Goal: Information Seeking & Learning: Learn about a topic

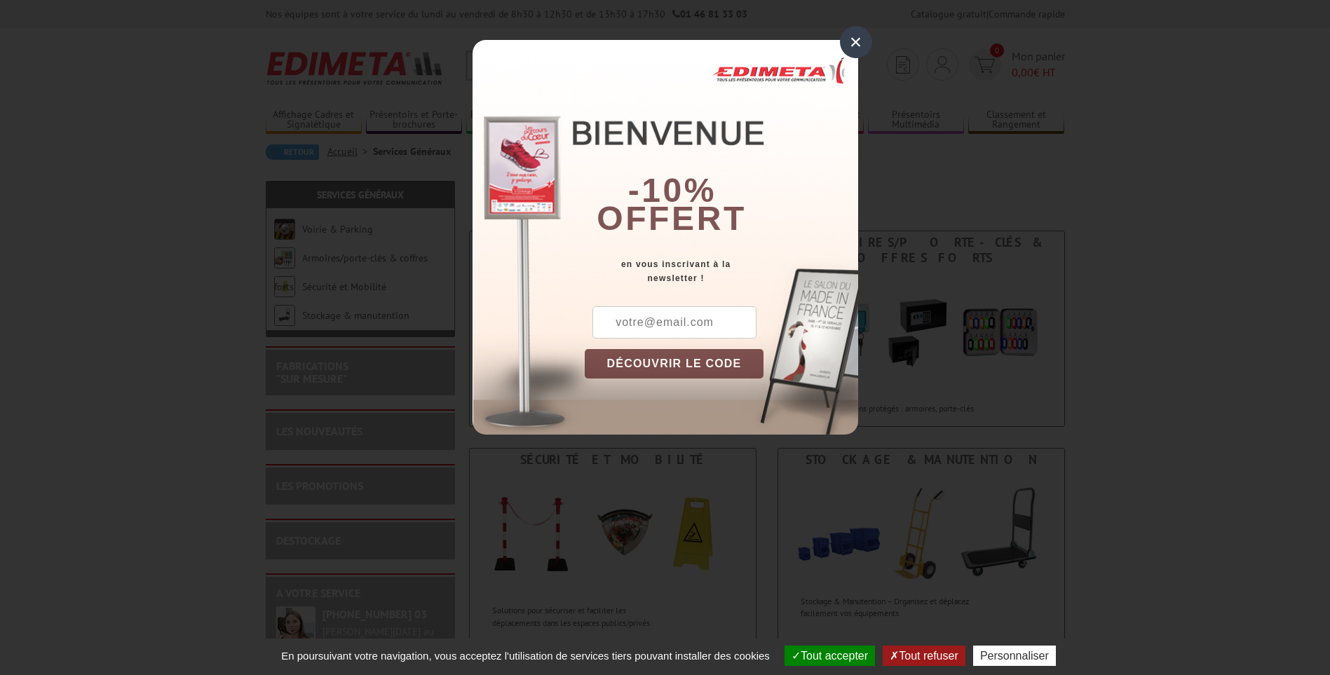
click at [855, 40] on div "×" at bounding box center [856, 42] width 32 height 32
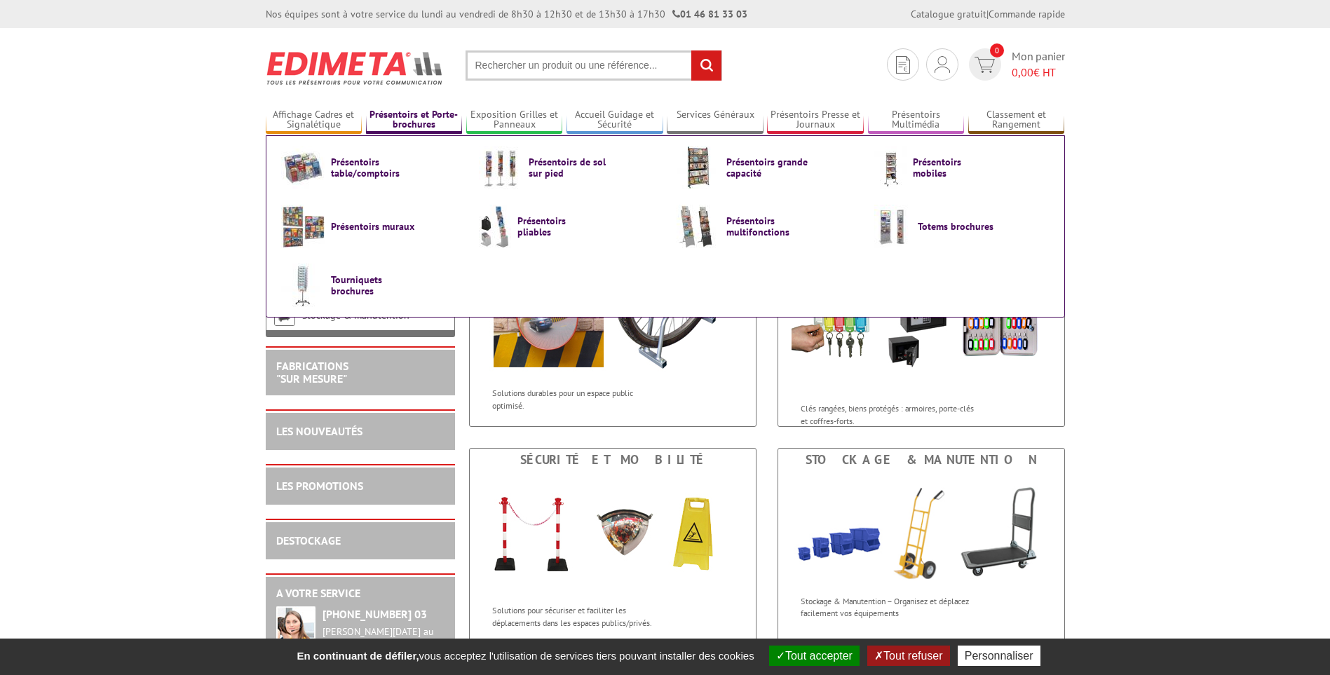
click at [419, 118] on link "Présentoirs et Porte-brochures" at bounding box center [414, 120] width 97 height 23
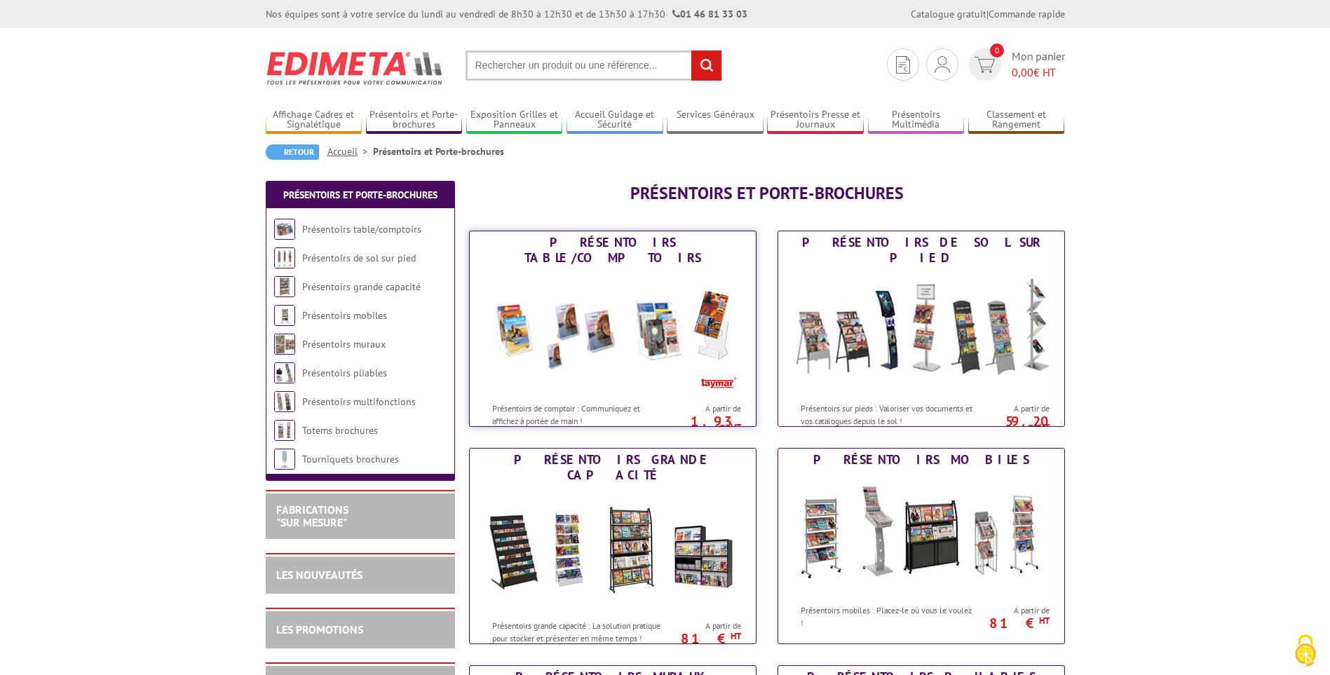
click at [587, 301] on img at bounding box center [612, 332] width 259 height 126
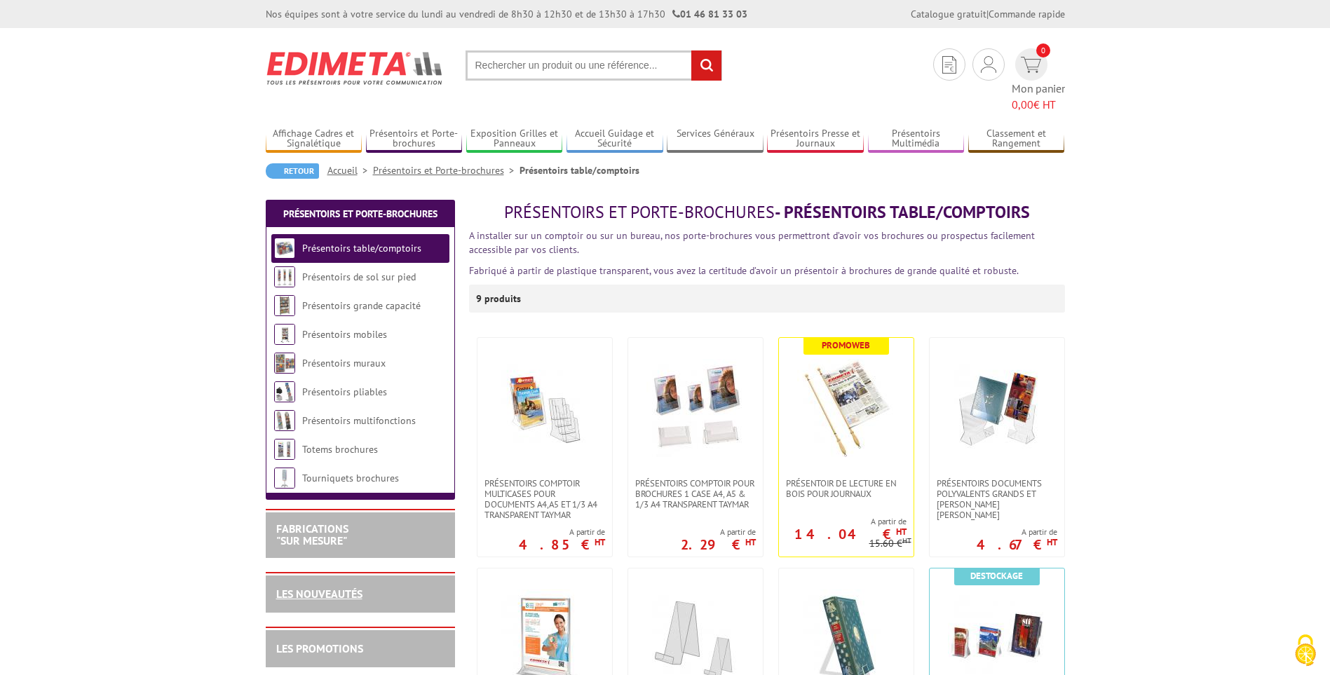
click at [343, 587] on link "LES NOUVEAUTÉS" at bounding box center [319, 594] width 86 height 14
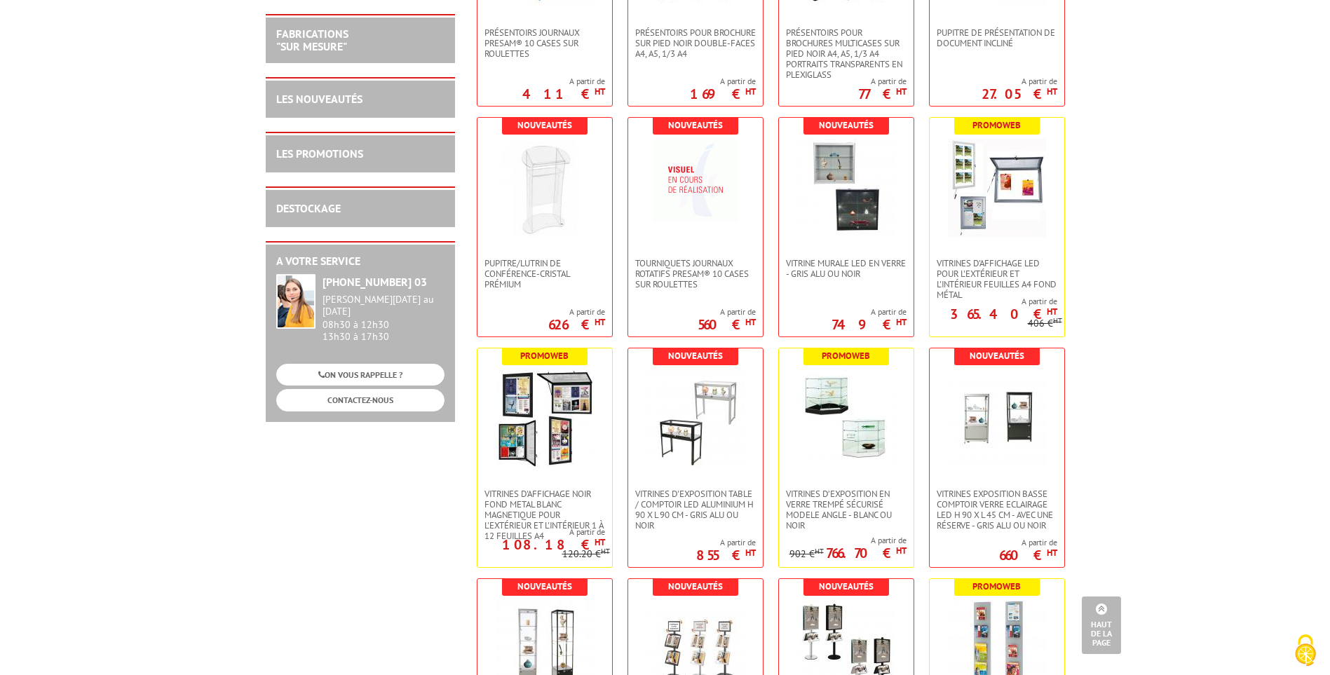
scroll to position [2244, 0]
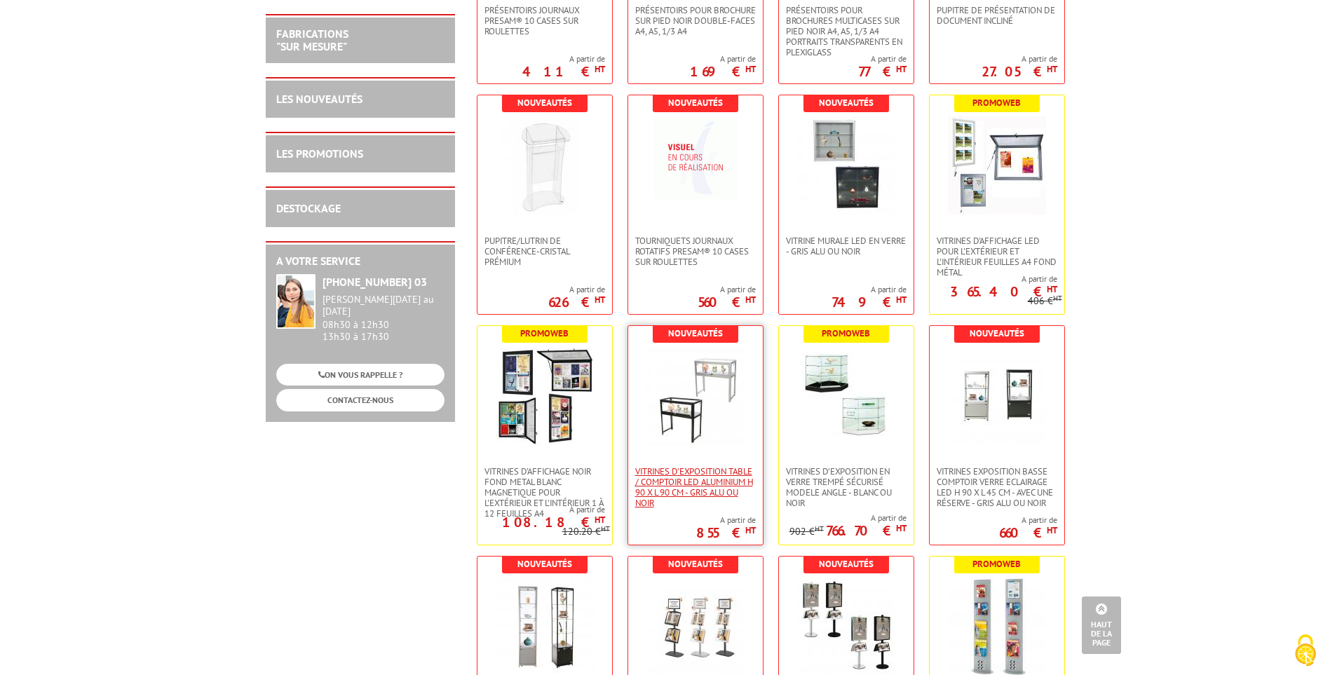
click at [673, 477] on span "Vitrines d'exposition table / comptoir LED Aluminium H 90 x L 90 cm - Gris Alu …" at bounding box center [695, 487] width 121 height 42
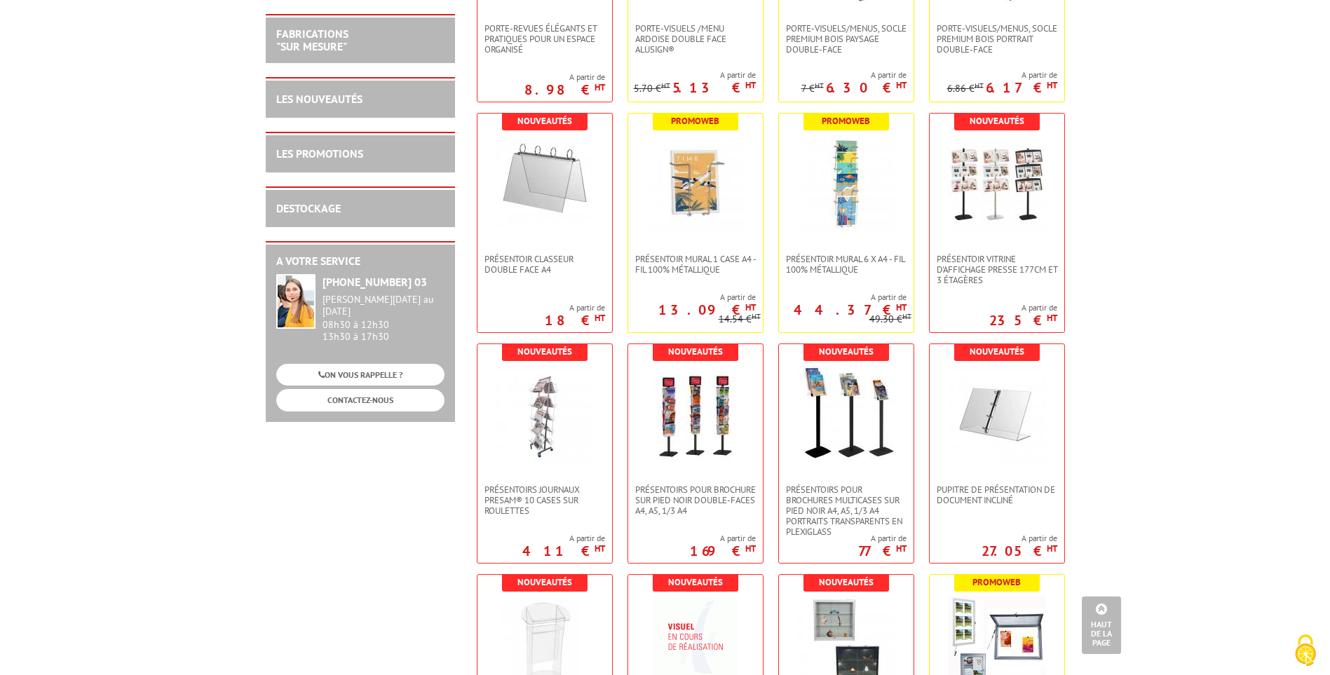
scroll to position [1613, 0]
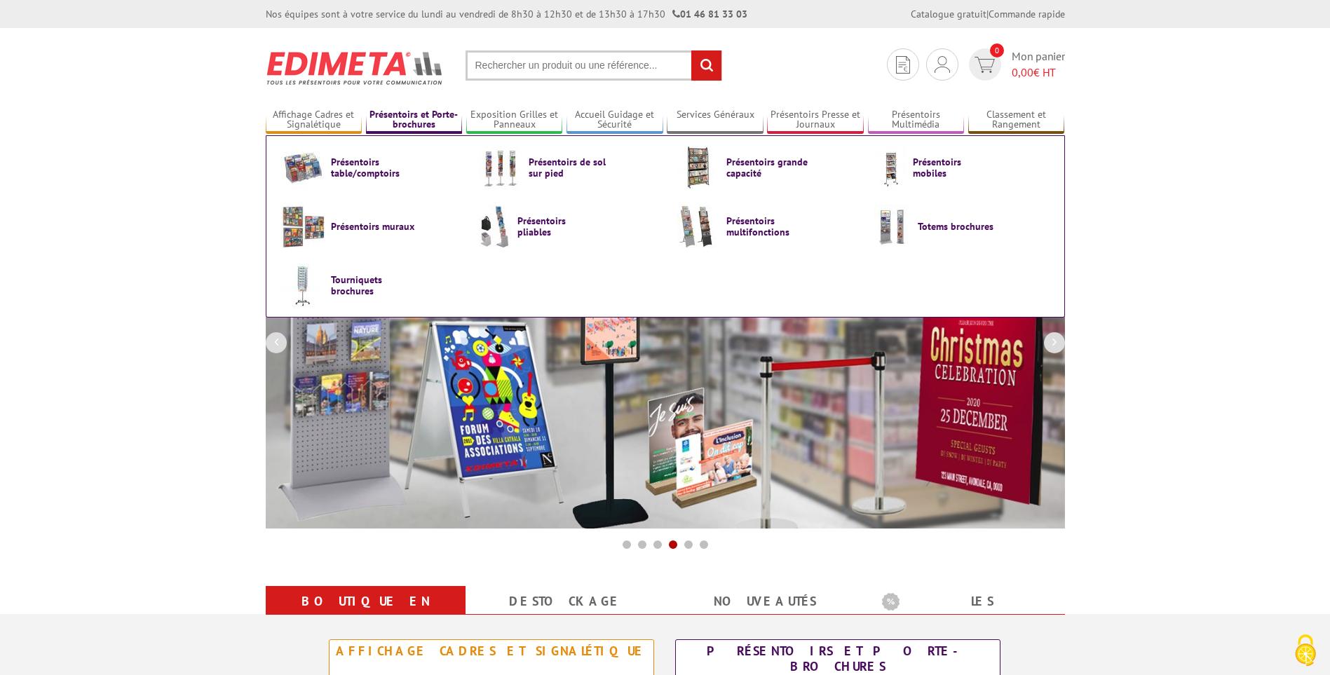
click at [406, 115] on link "Présentoirs et Porte-brochures" at bounding box center [414, 120] width 97 height 23
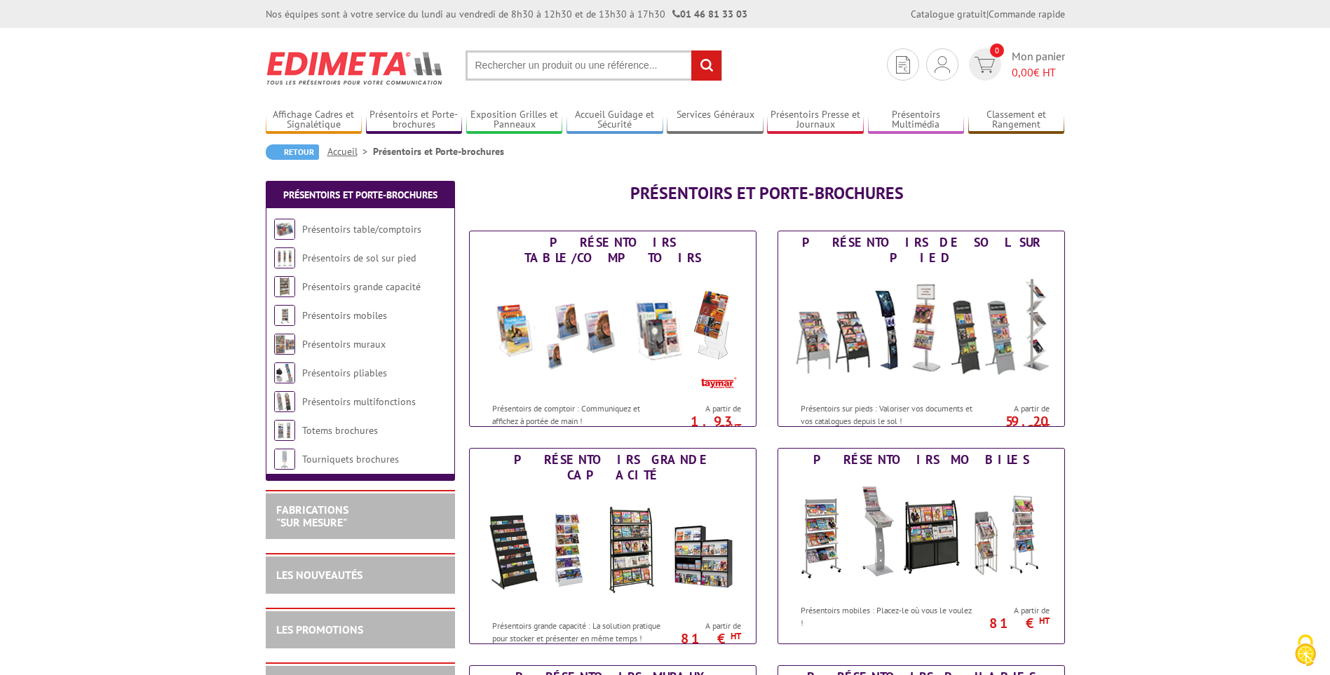
click at [570, 65] on input "text" at bounding box center [594, 65] width 257 height 30
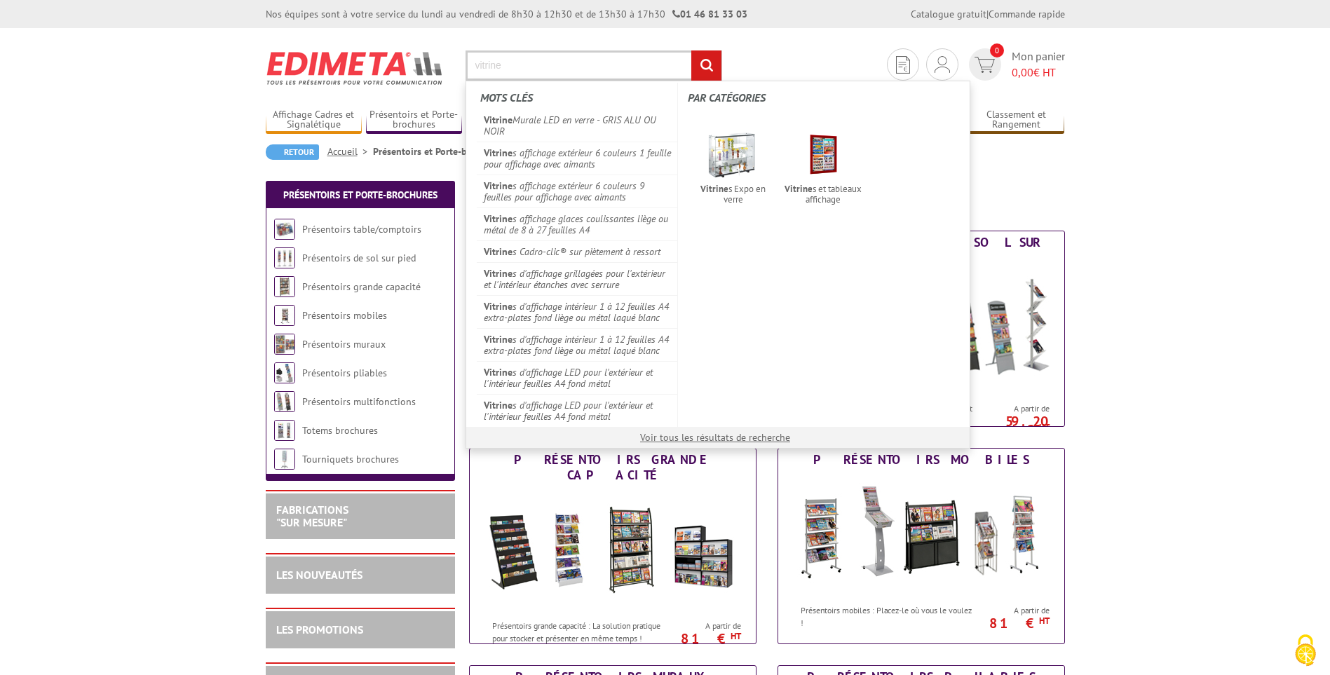
type input "vitrine"
click at [691, 50] on input "rechercher" at bounding box center [706, 65] width 30 height 30
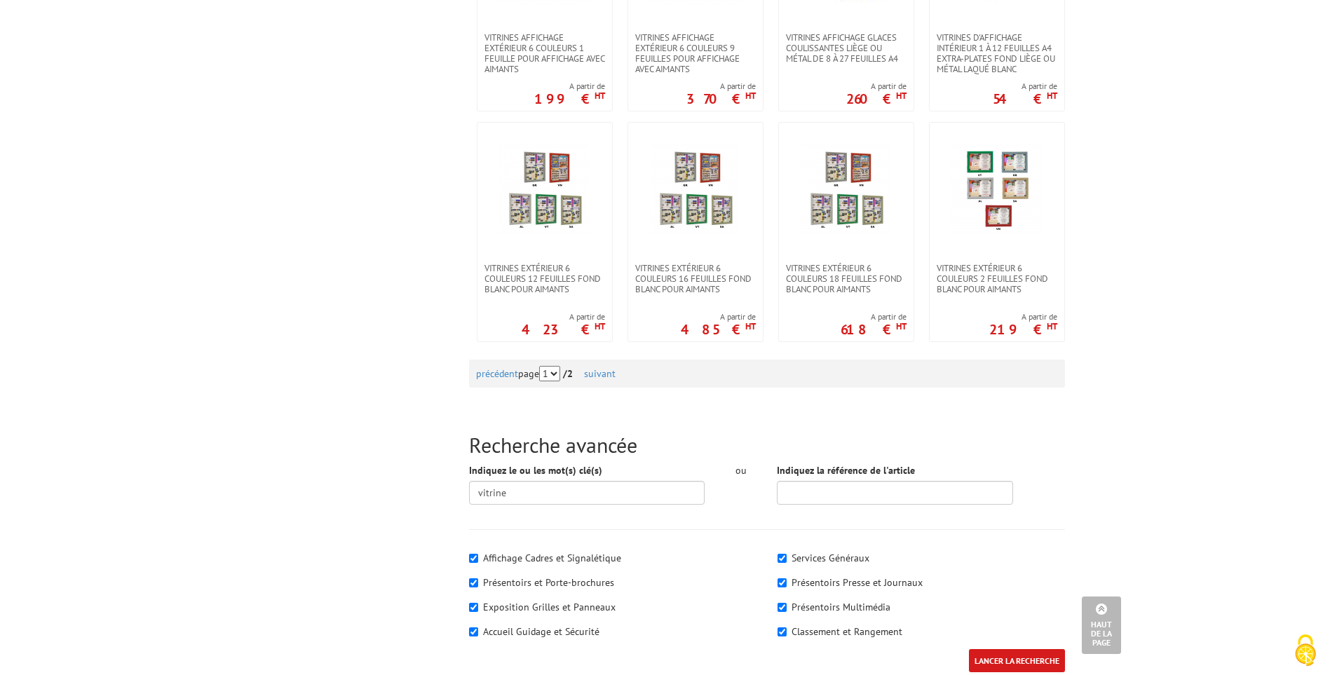
scroll to position [1402, 0]
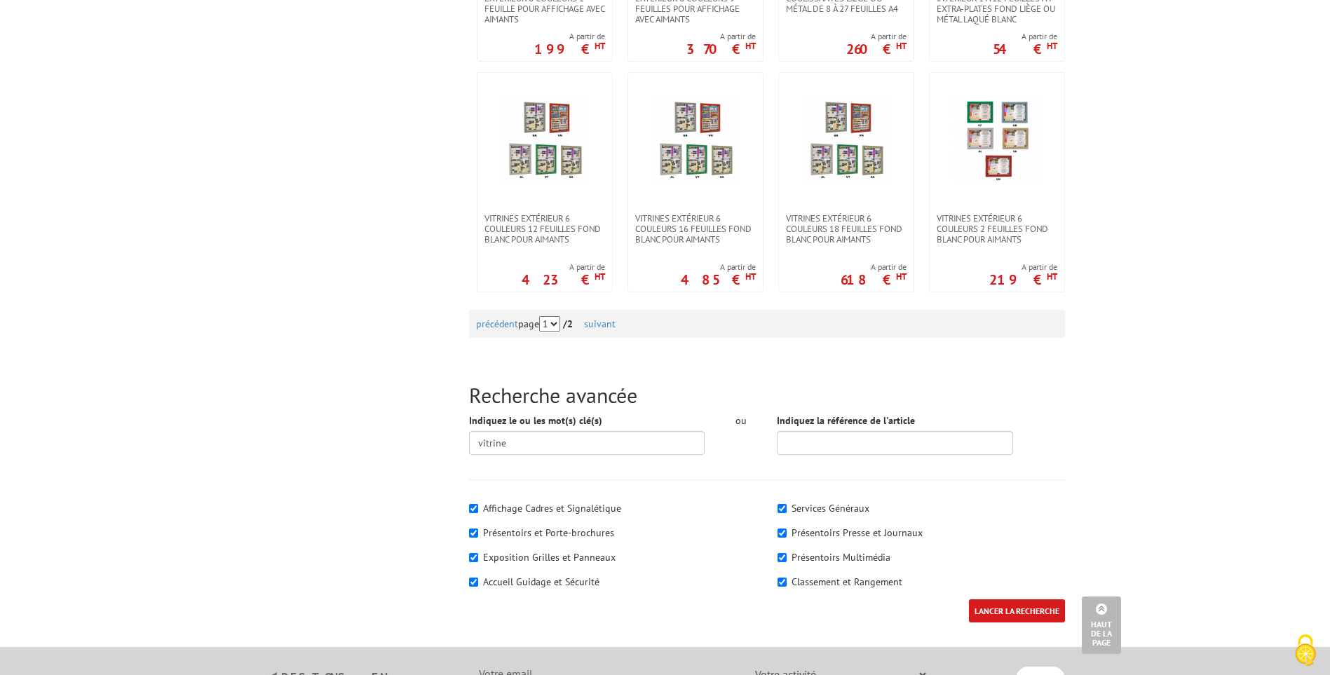
click at [518, 527] on label "Présentoirs et Porte-brochures" at bounding box center [548, 533] width 131 height 13
click at [478, 529] on input"] "Présentoirs et Porte-brochures" at bounding box center [473, 533] width 9 height 9
click at [473, 529] on input"] "Présentoirs et Porte-brochures" at bounding box center [473, 533] width 9 height 9
checkbox input"] "true"
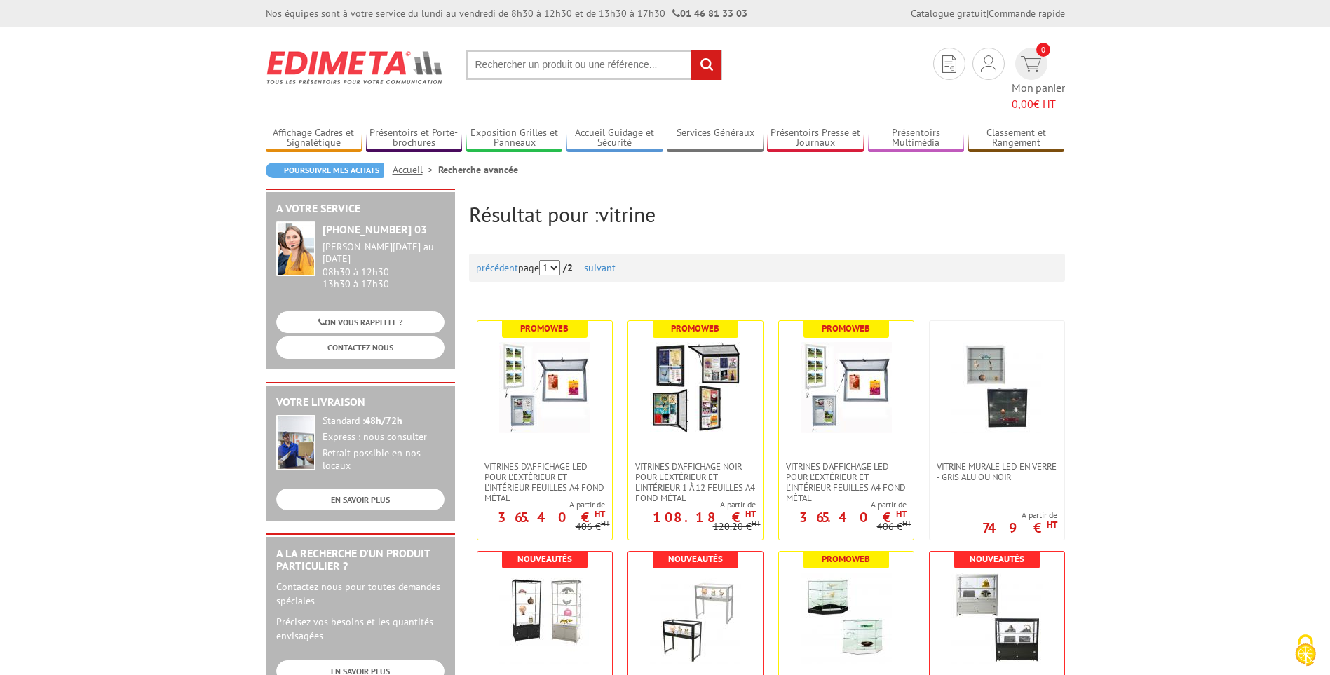
scroll to position [0, 0]
click at [611, 262] on link "suivant" at bounding box center [600, 268] width 32 height 13
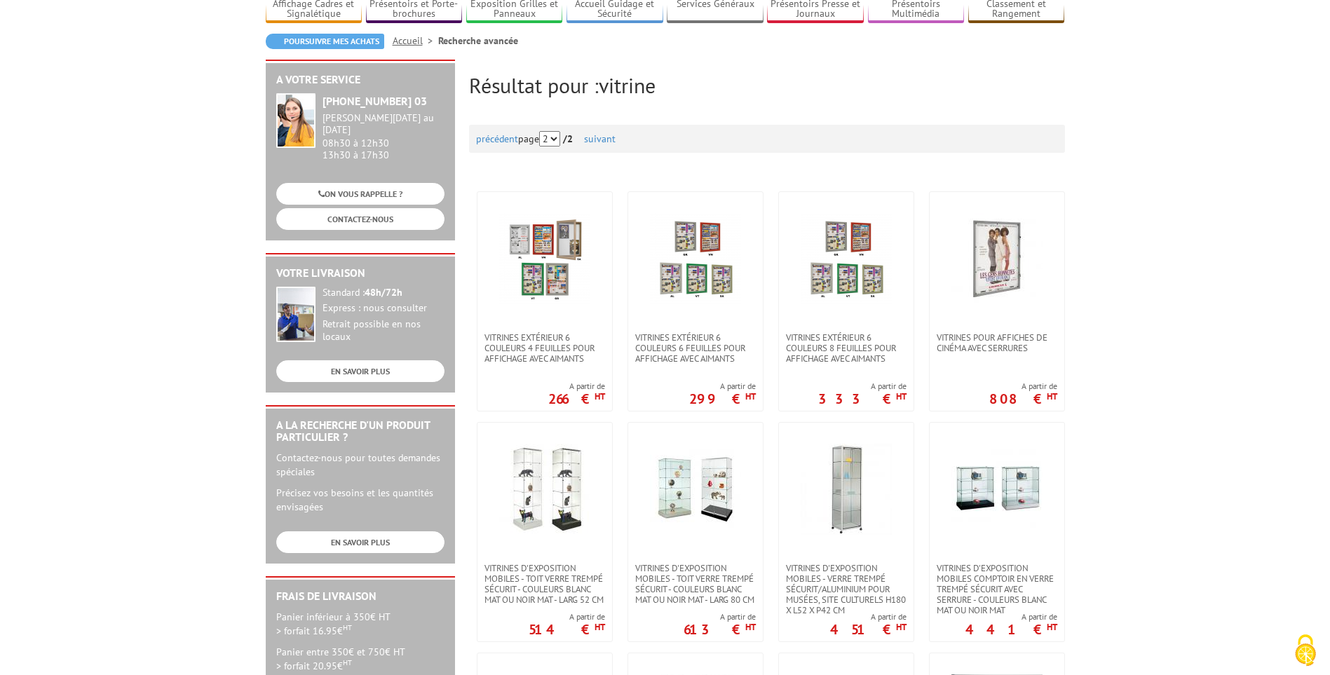
scroll to position [140, 0]
